Goal: Transaction & Acquisition: Purchase product/service

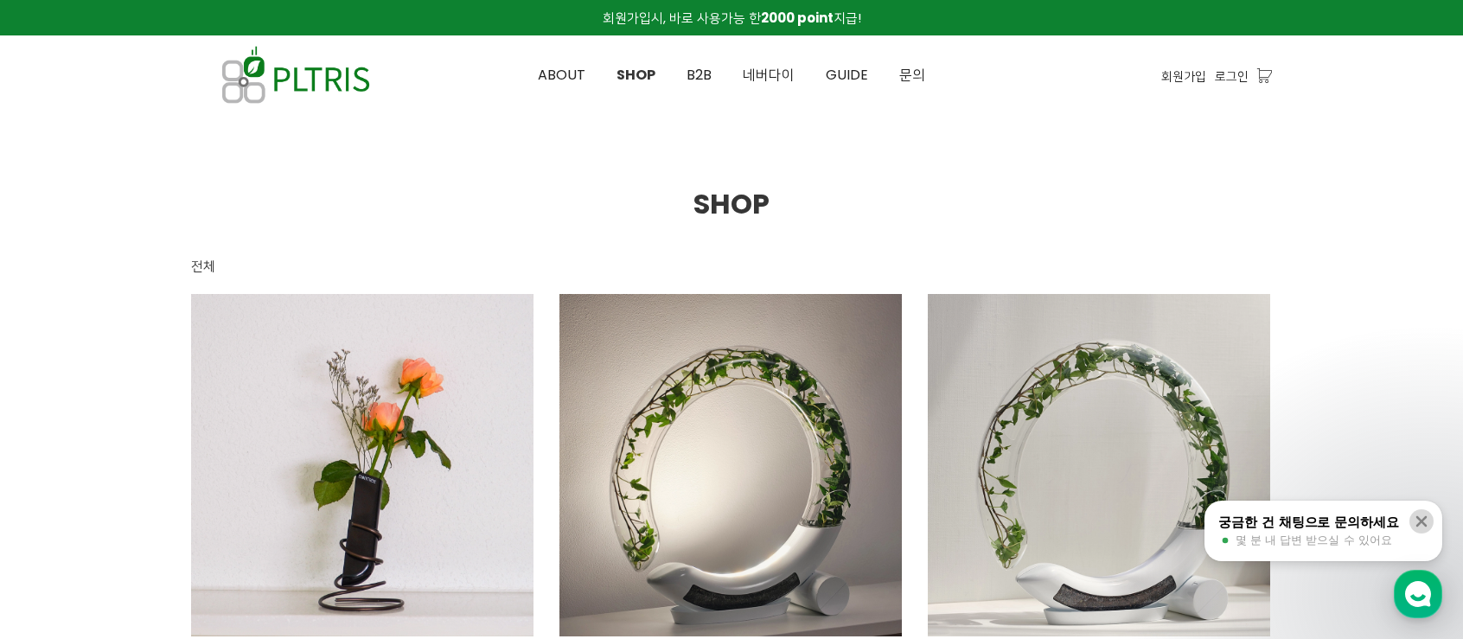
click at [1422, 526] on icon at bounding box center [1421, 521] width 17 height 17
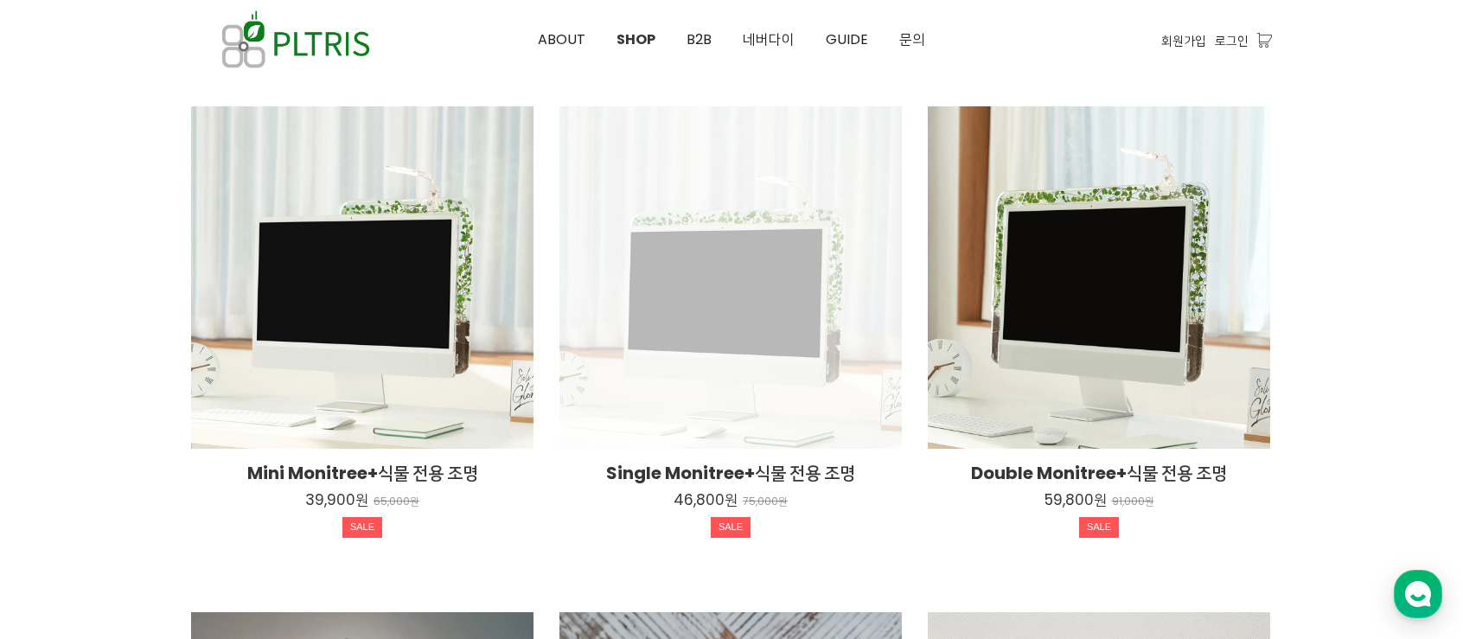
scroll to position [692, 0]
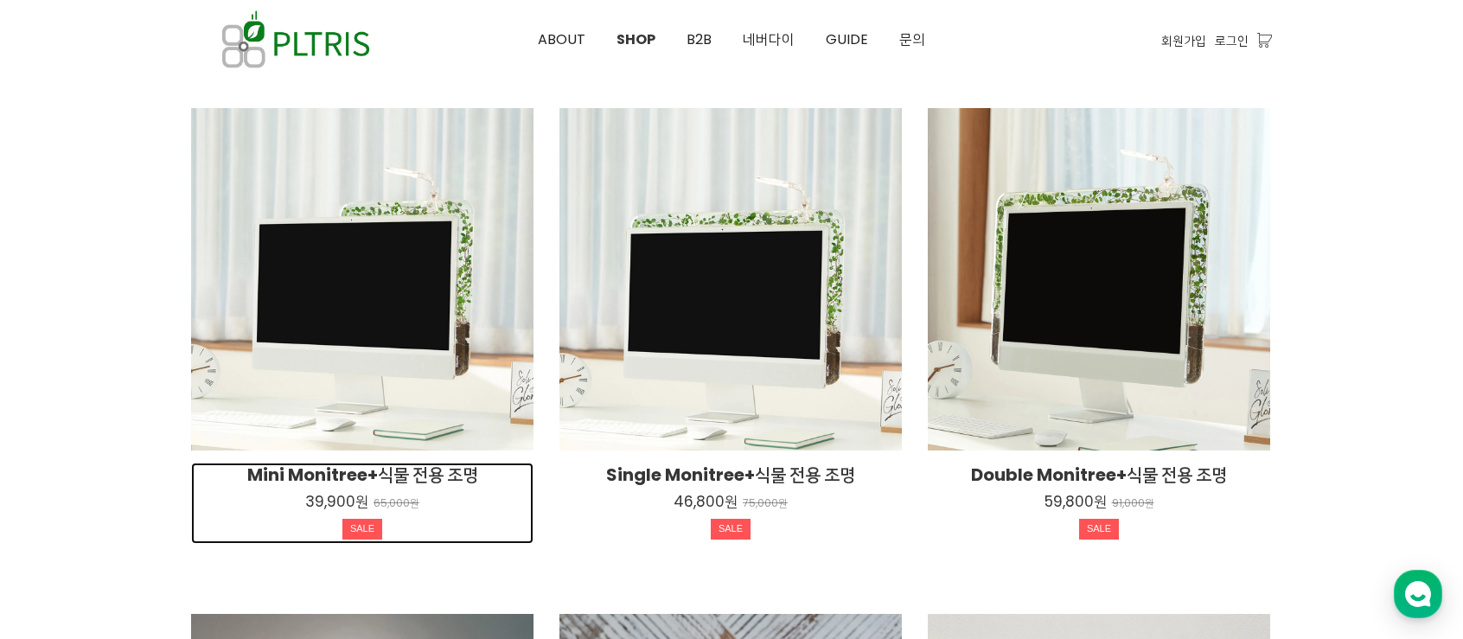
click at [467, 482] on h2 "Mini Monitree+식물 전용 조명" at bounding box center [362, 475] width 342 height 24
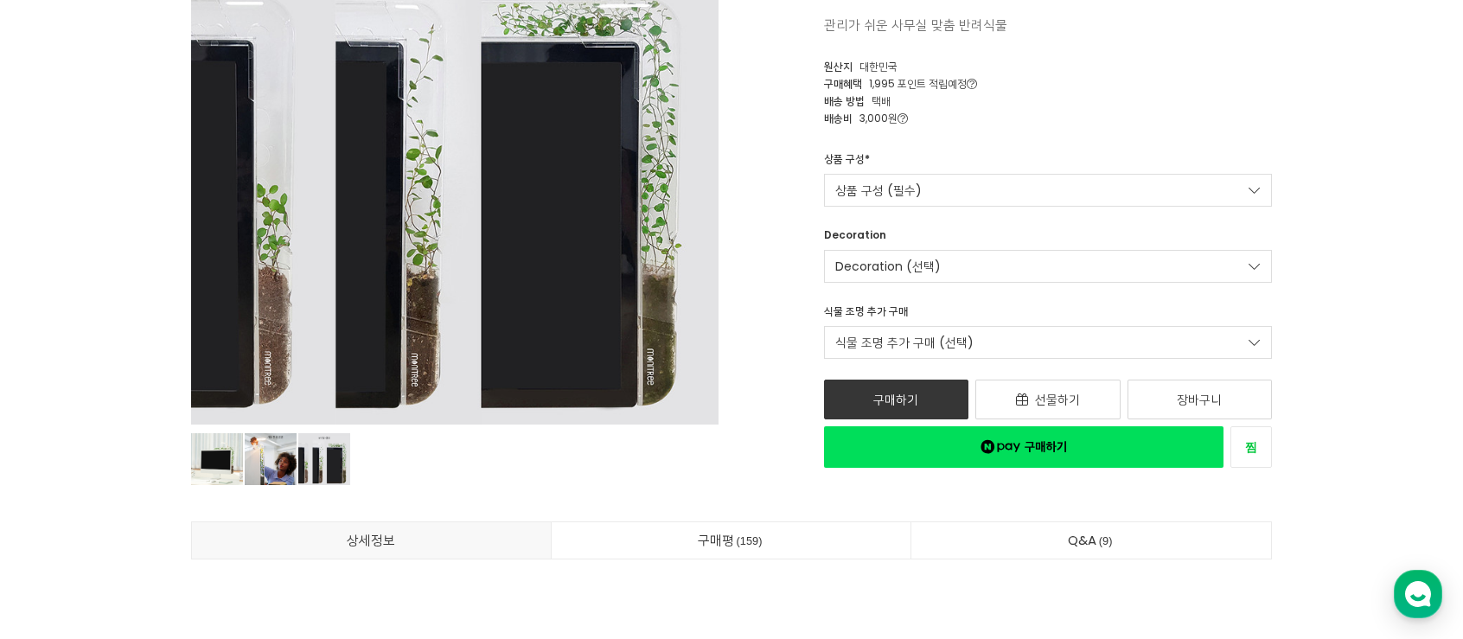
scroll to position [346, 0]
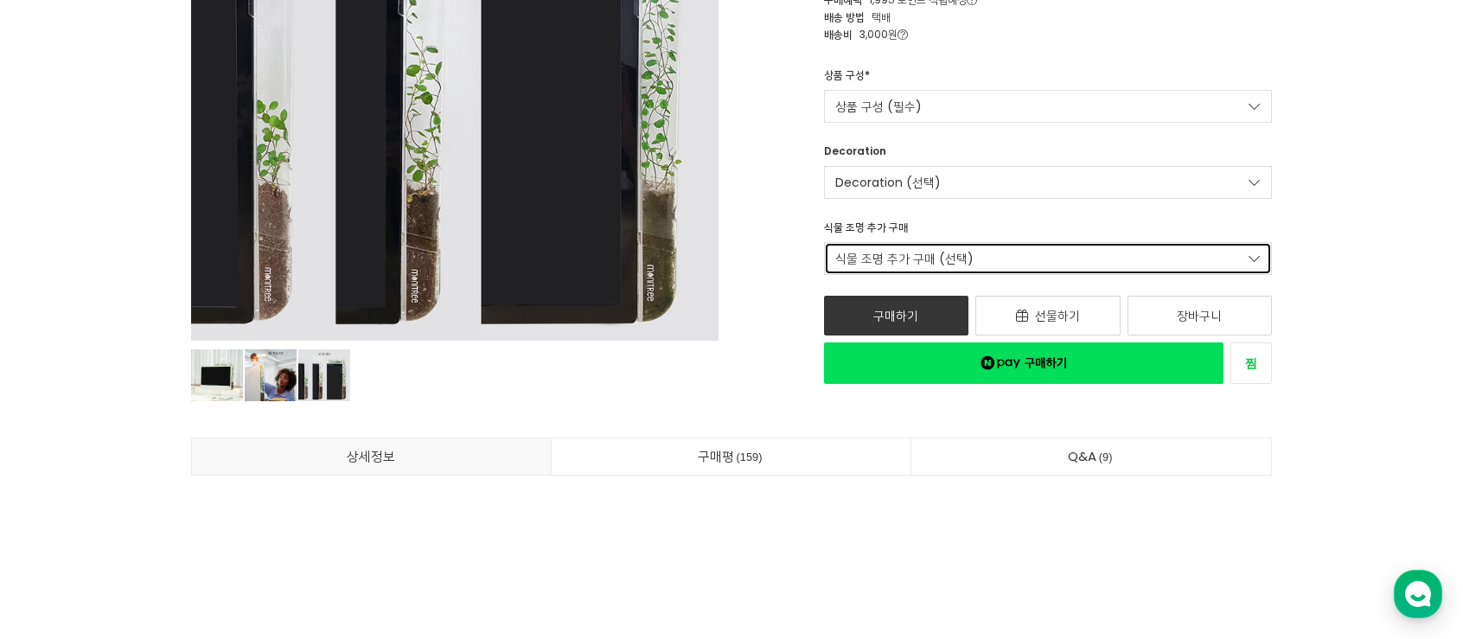
click at [1135, 271] on link "식물 조명 추가 구매 (선택)" at bounding box center [1048, 258] width 449 height 33
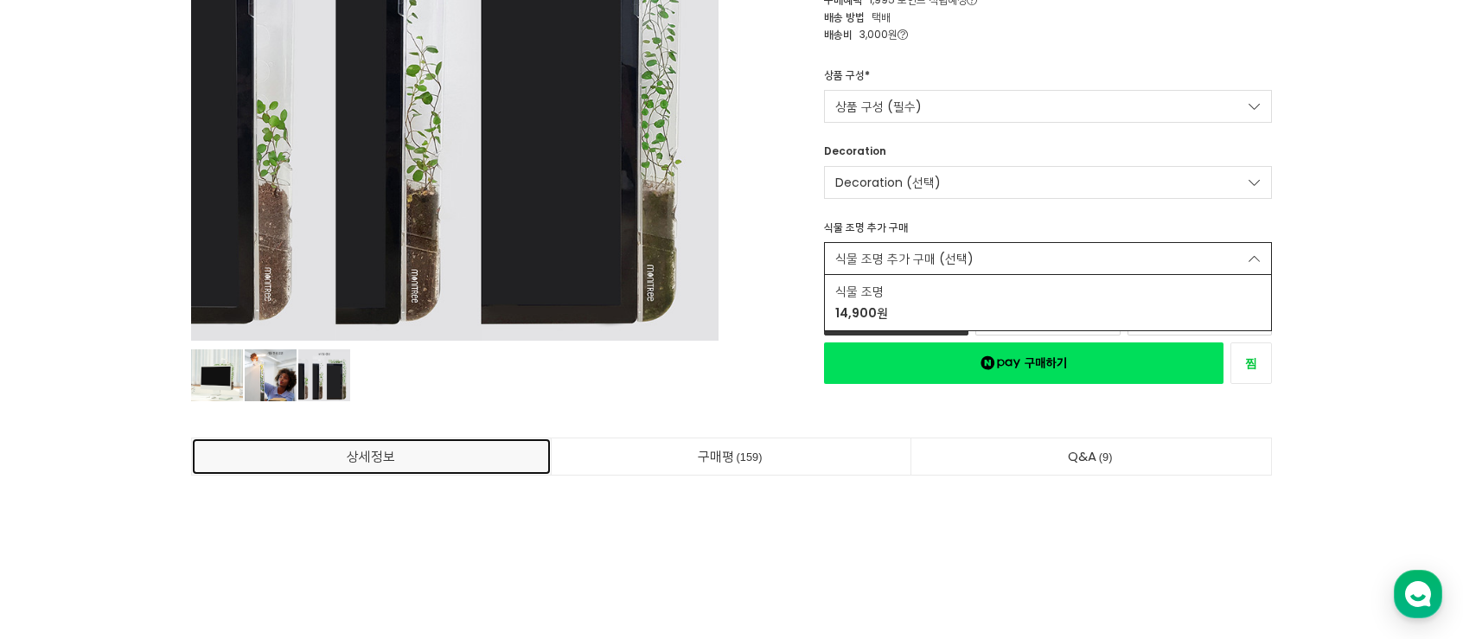
click at [319, 449] on link "상세정보" at bounding box center [371, 456] width 359 height 36
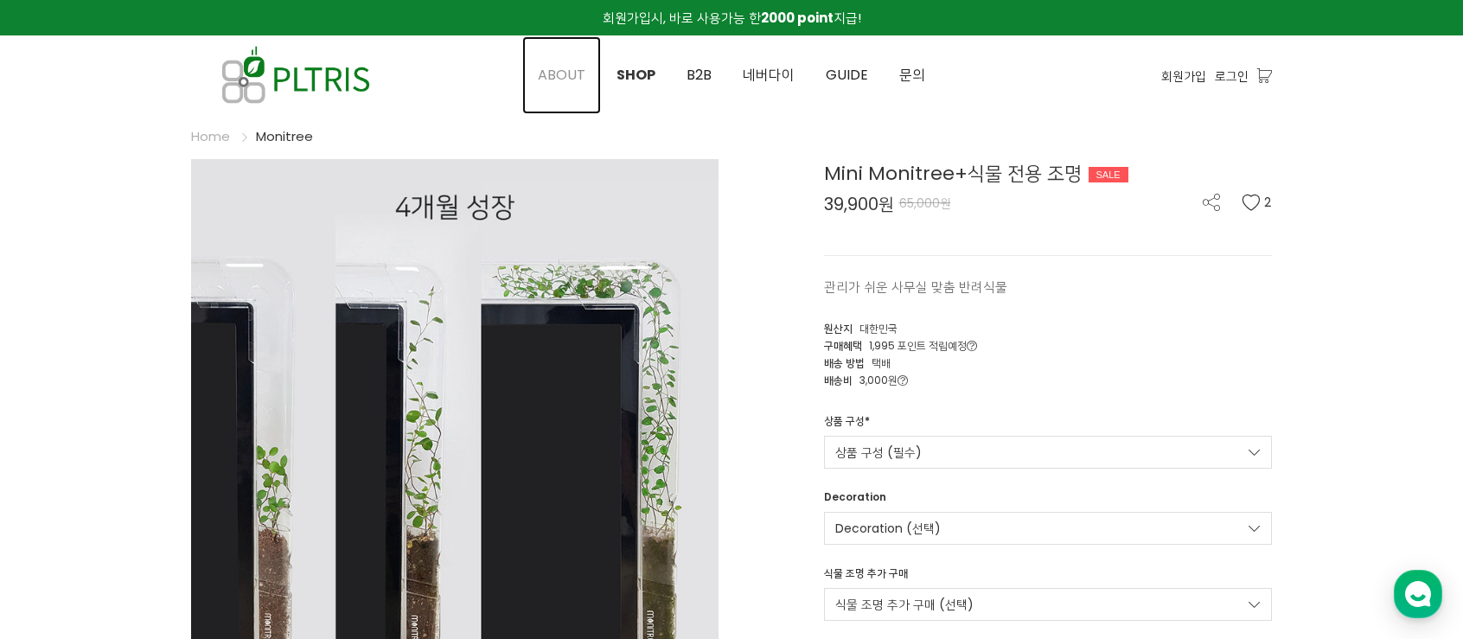
click at [543, 81] on span "ABOUT" at bounding box center [562, 75] width 48 height 20
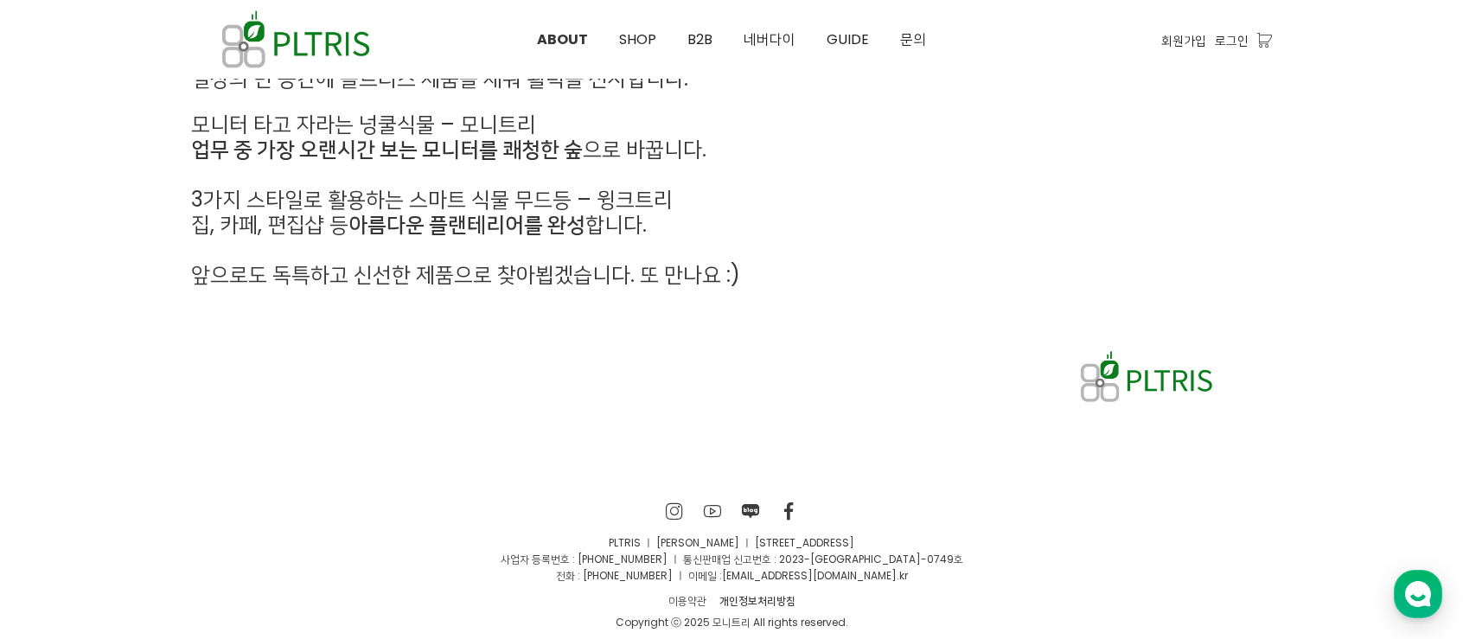
scroll to position [996, 0]
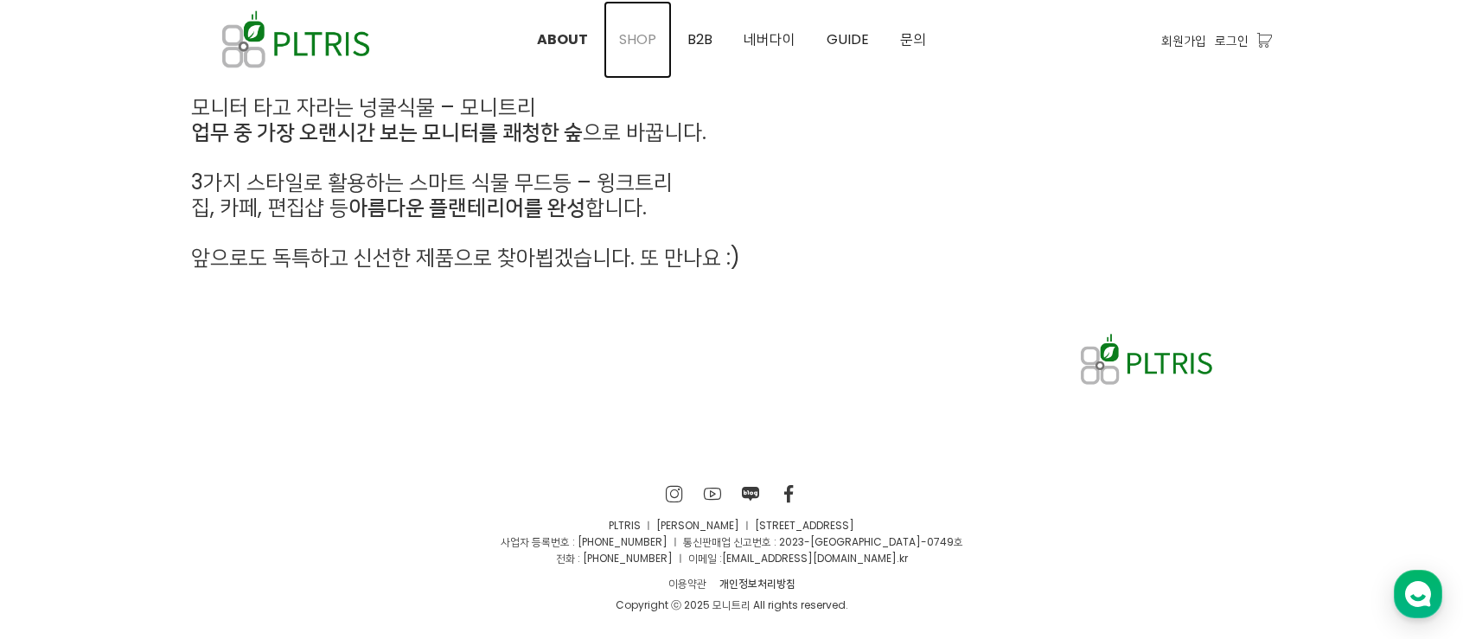
click at [651, 39] on span "SHOP" at bounding box center [637, 39] width 37 height 20
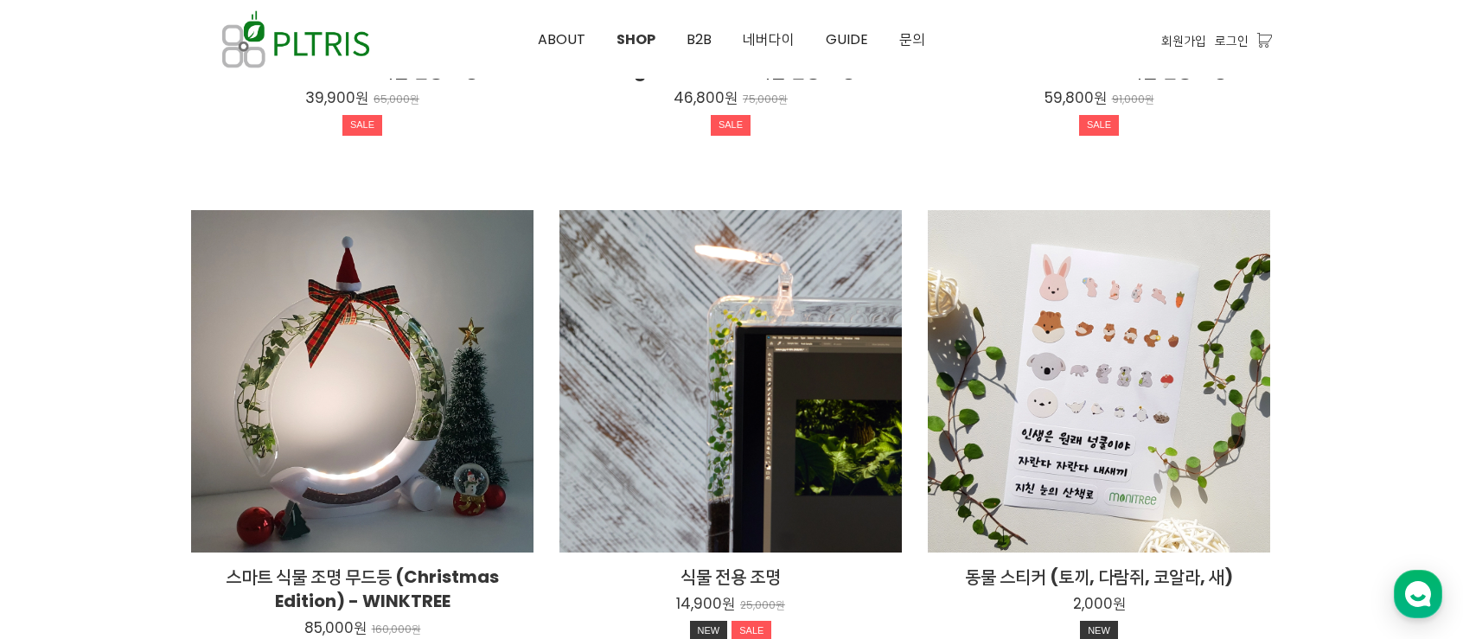
scroll to position [1211, 0]
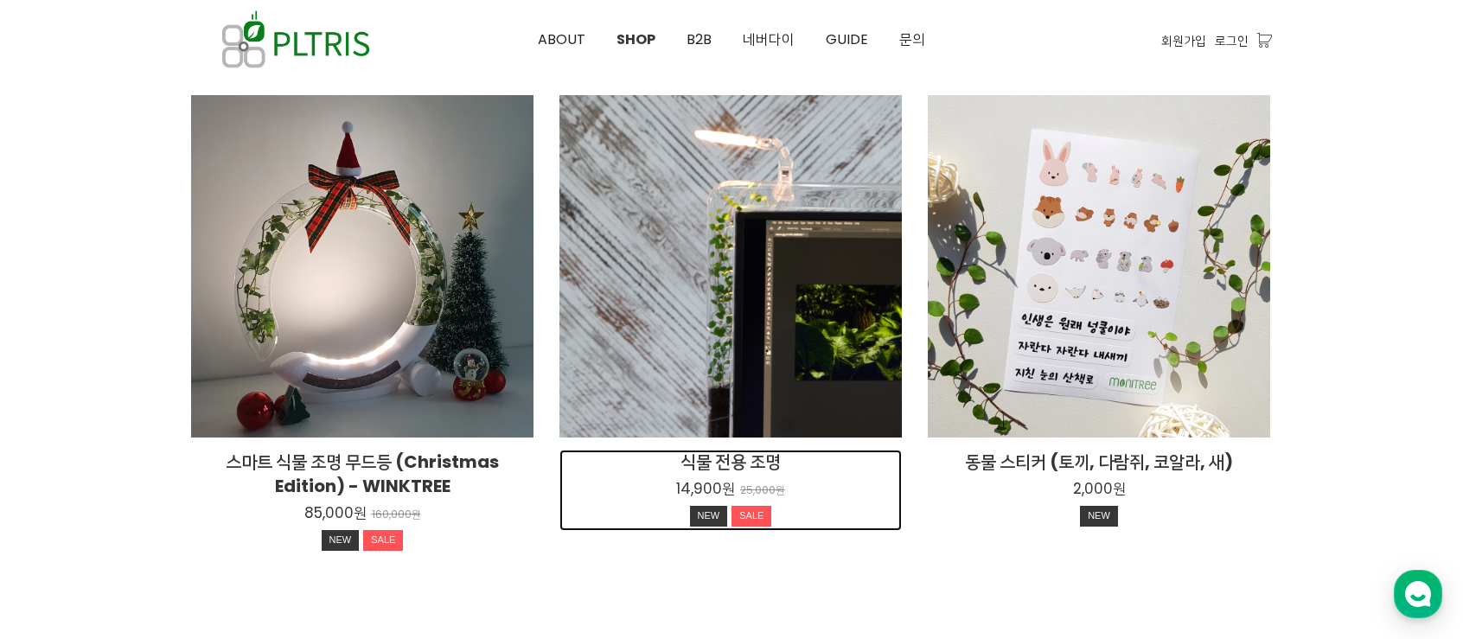
click at [745, 470] on h2 "식물 전용 조명" at bounding box center [730, 462] width 342 height 24
